Goal: Task Accomplishment & Management: Use online tool/utility

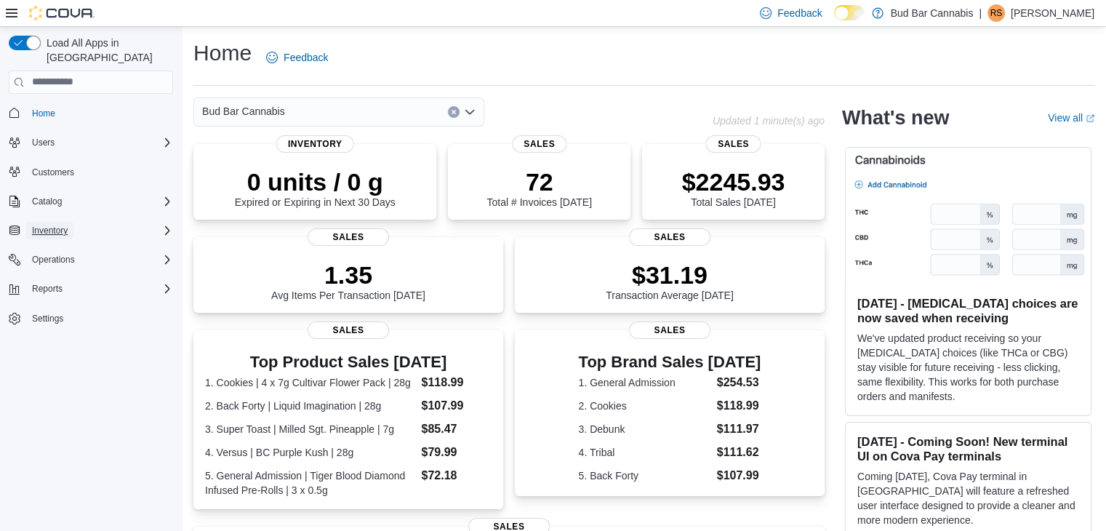
click at [58, 225] on span "Inventory" at bounding box center [50, 231] width 36 height 12
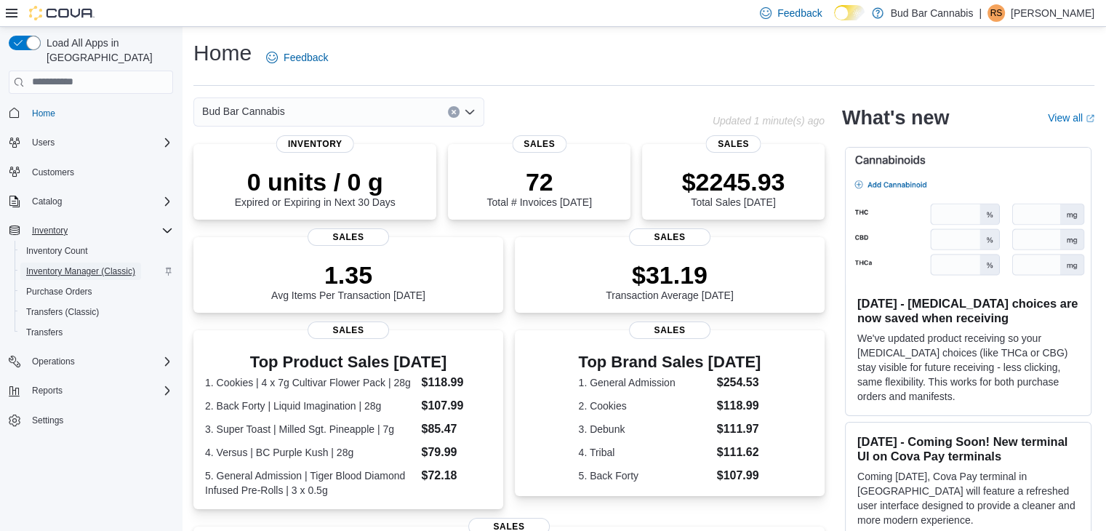
click at [76, 265] on span "Inventory Manager (Classic)" at bounding box center [80, 271] width 109 height 12
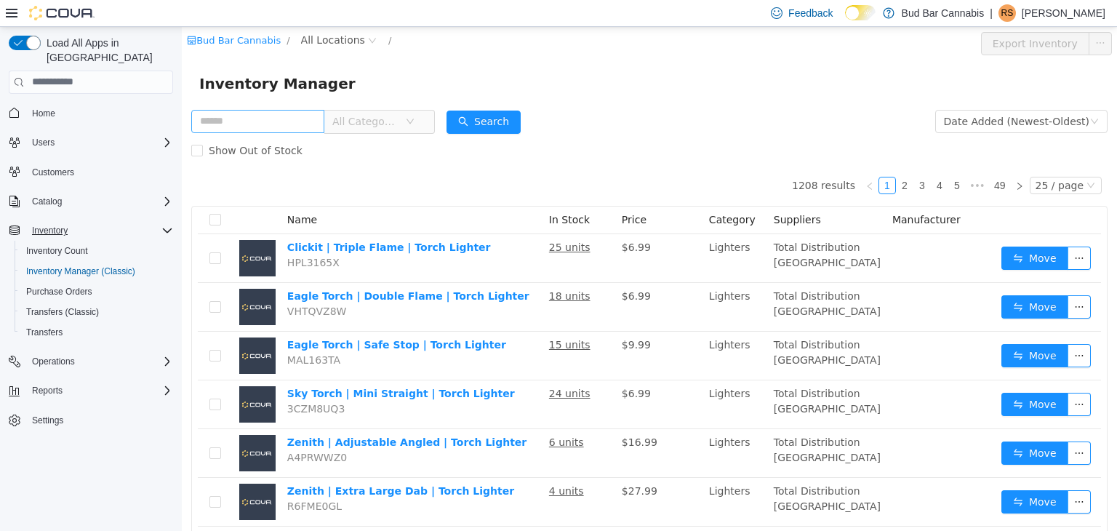
click at [225, 124] on input "text" at bounding box center [257, 120] width 133 height 23
type input "**********"
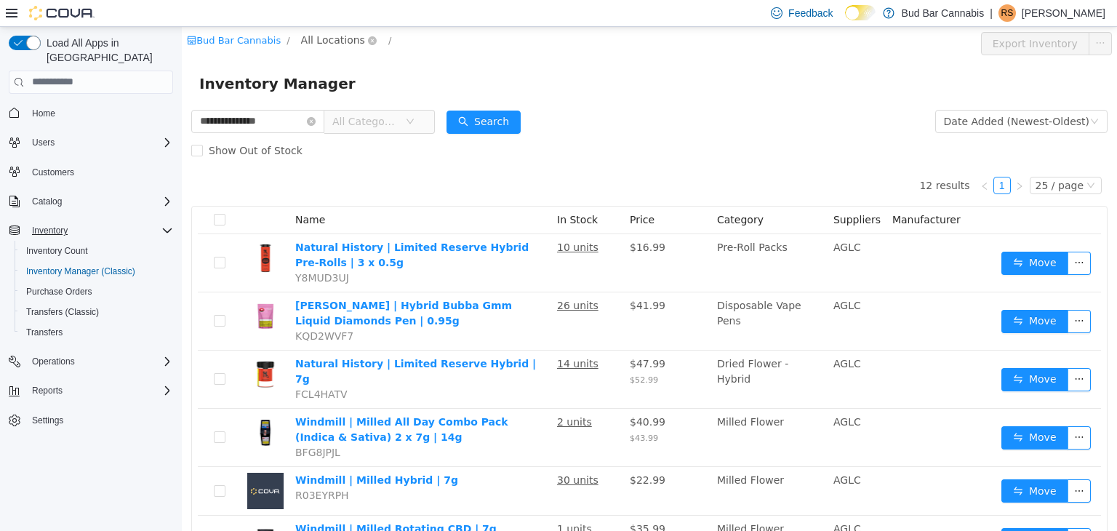
click at [321, 42] on span "All Locations" at bounding box center [333, 39] width 64 height 16
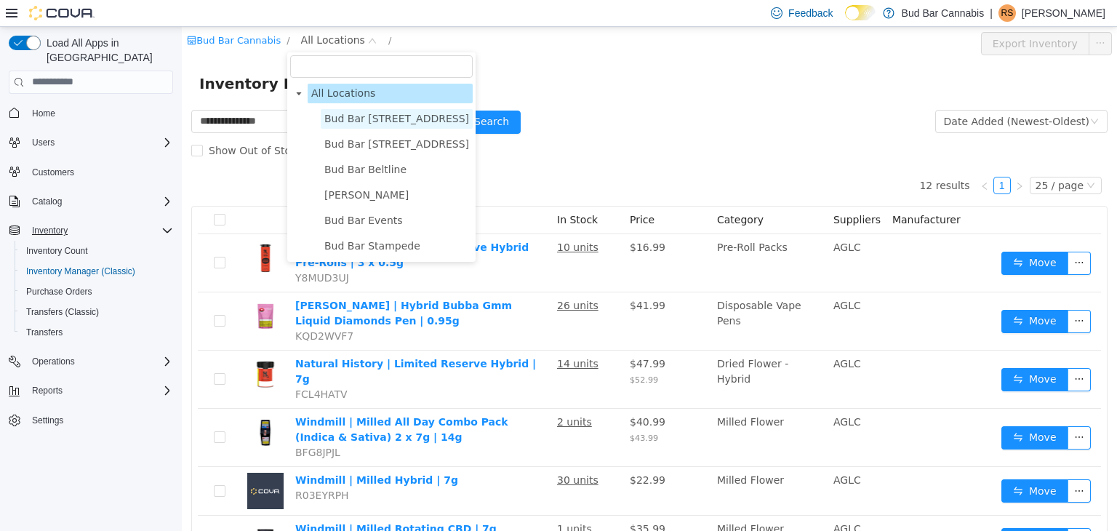
click at [350, 121] on span "Bud Bar [STREET_ADDRESS]" at bounding box center [396, 118] width 145 height 12
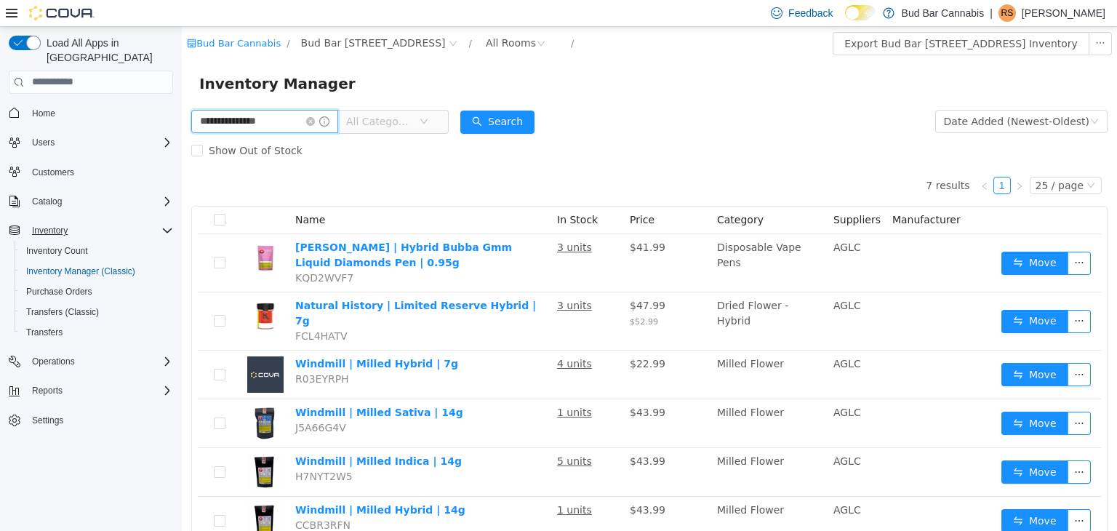
click at [287, 124] on input "**********" at bounding box center [264, 120] width 147 height 23
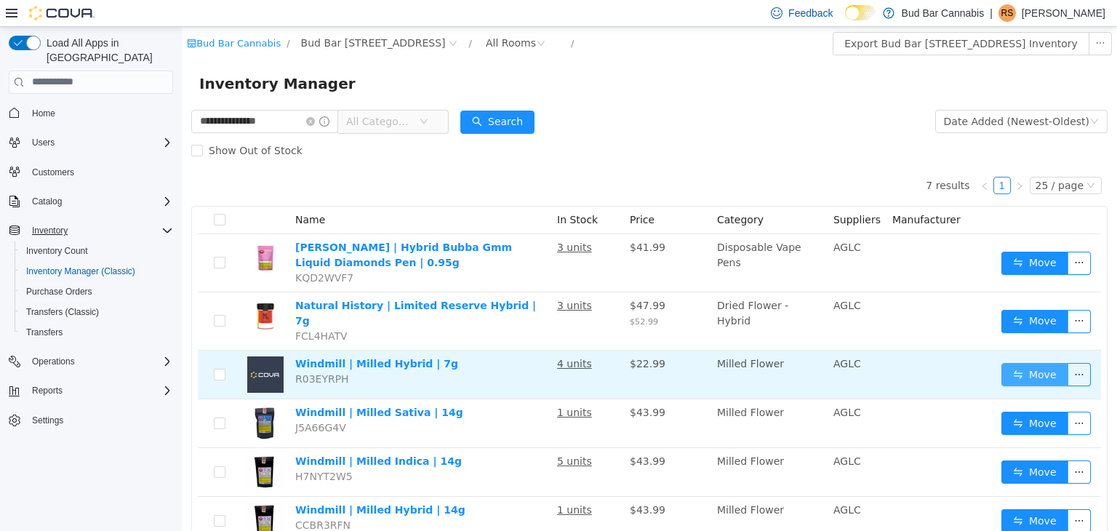
click at [1035, 367] on button "Move" at bounding box center [1035, 373] width 67 height 23
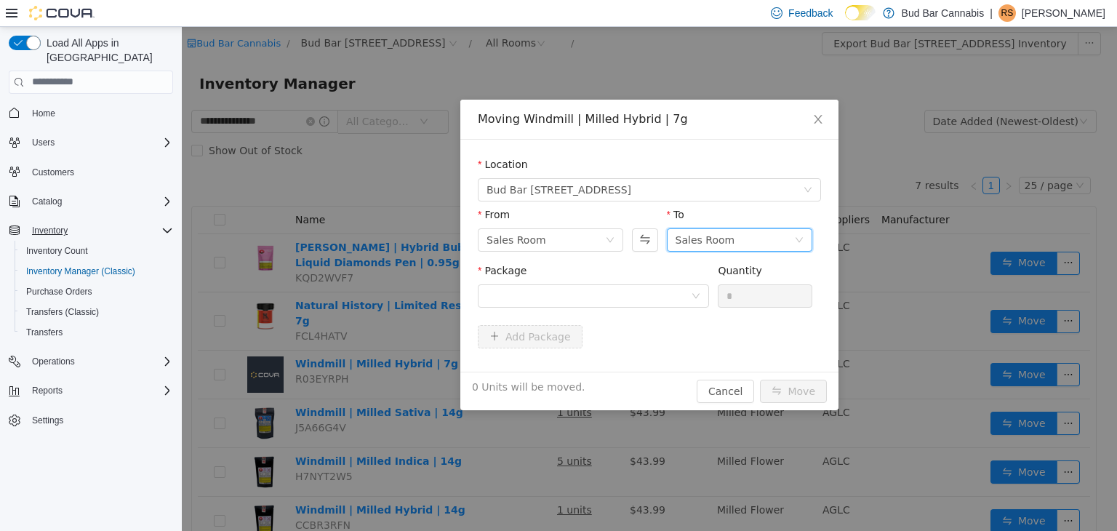
click at [713, 239] on div "Sales Room" at bounding box center [706, 239] width 60 height 22
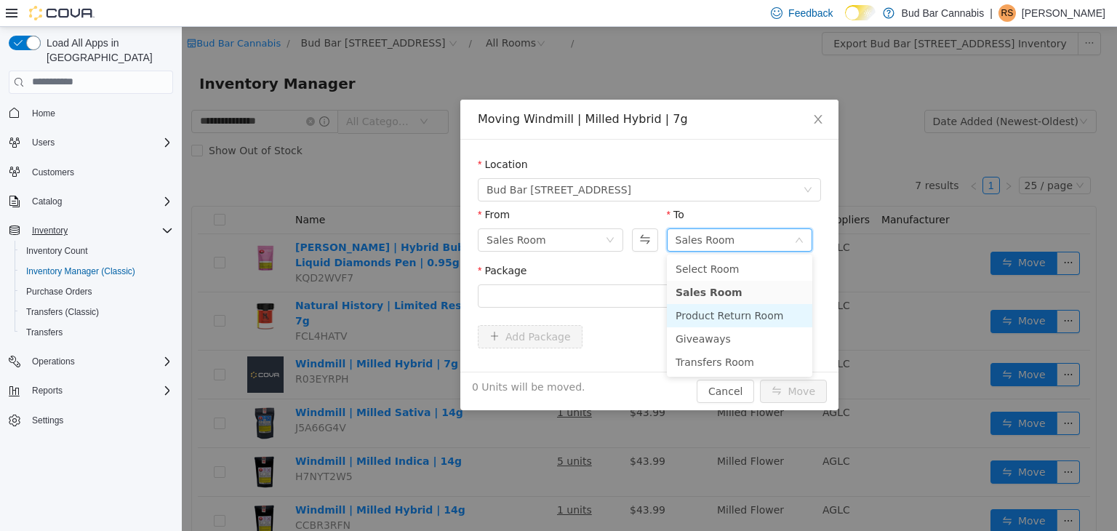
click at [711, 316] on li "Product Return Room" at bounding box center [739, 314] width 145 height 23
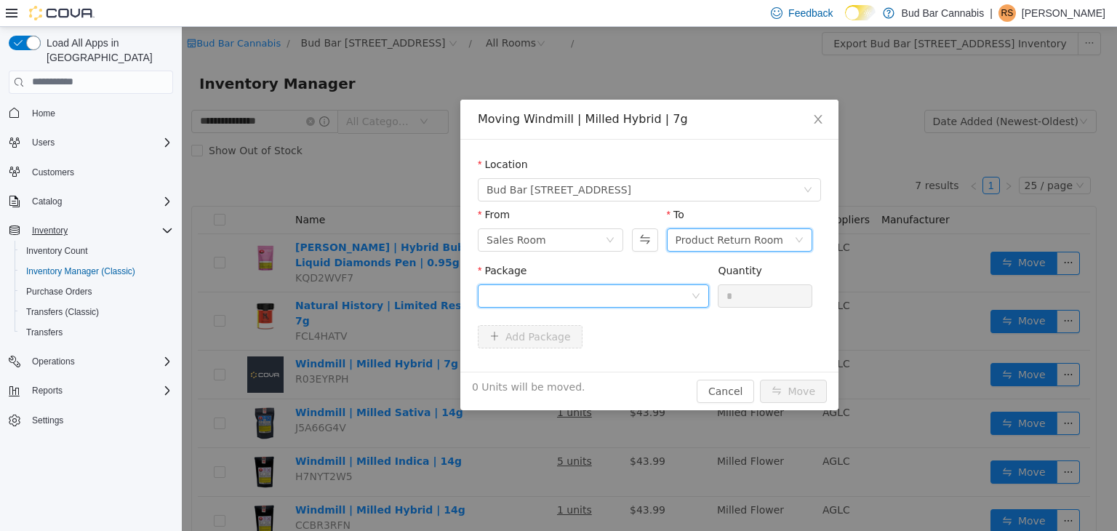
click at [526, 289] on div at bounding box center [589, 295] width 204 height 22
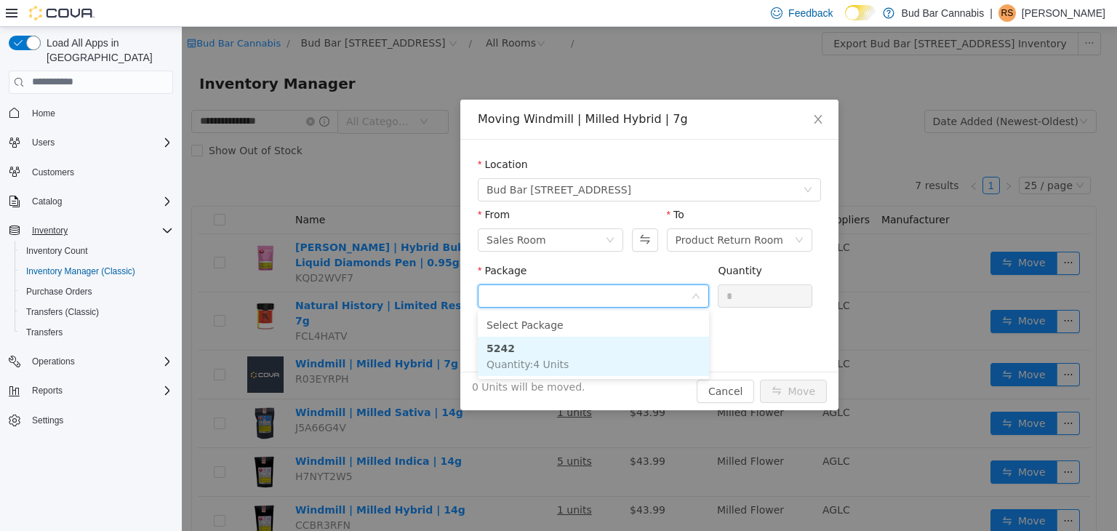
click at [529, 345] on li "5242 Quantity : 4 Units" at bounding box center [593, 355] width 231 height 39
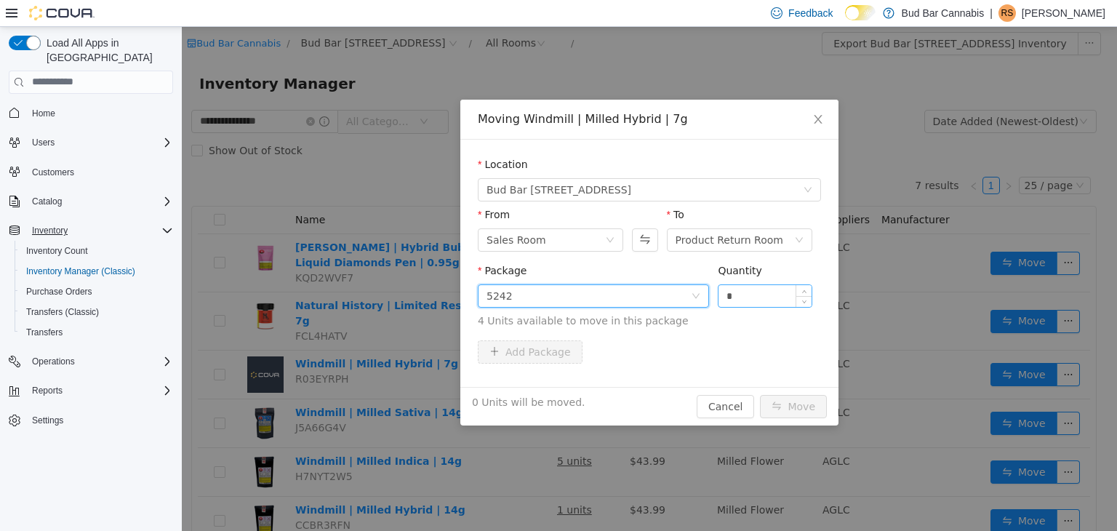
click at [769, 295] on input "*" at bounding box center [765, 295] width 93 height 22
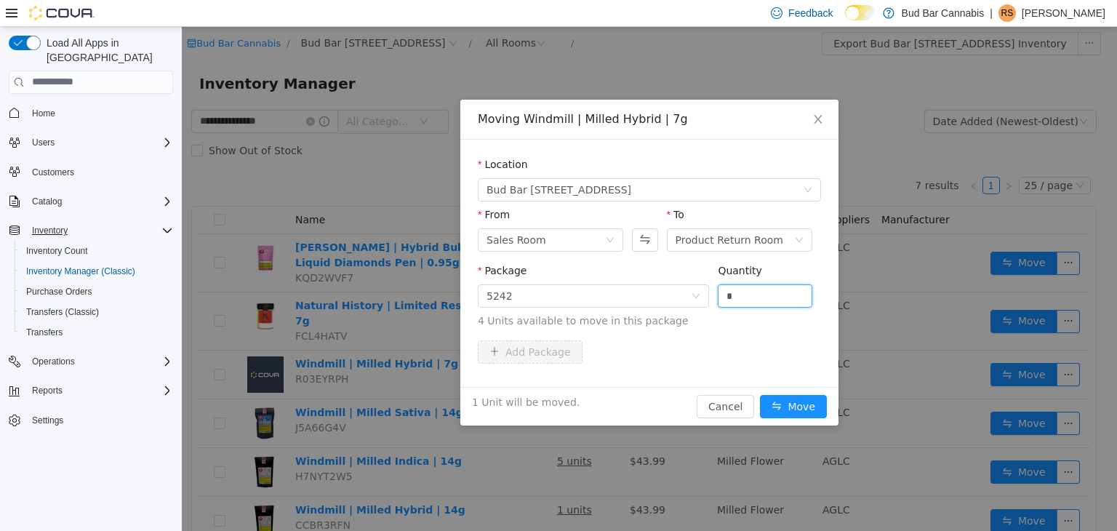
type input "*"
